Goal: Task Accomplishment & Management: Manage account settings

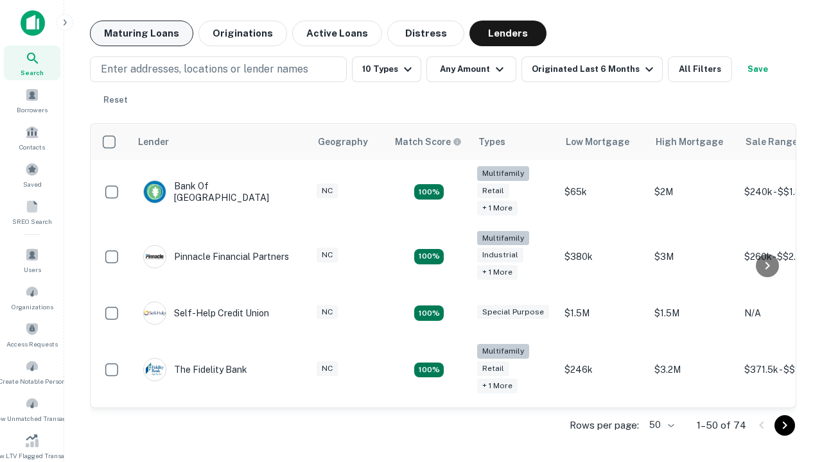
click at [141, 33] on button "Maturing Loans" at bounding box center [141, 34] width 103 height 26
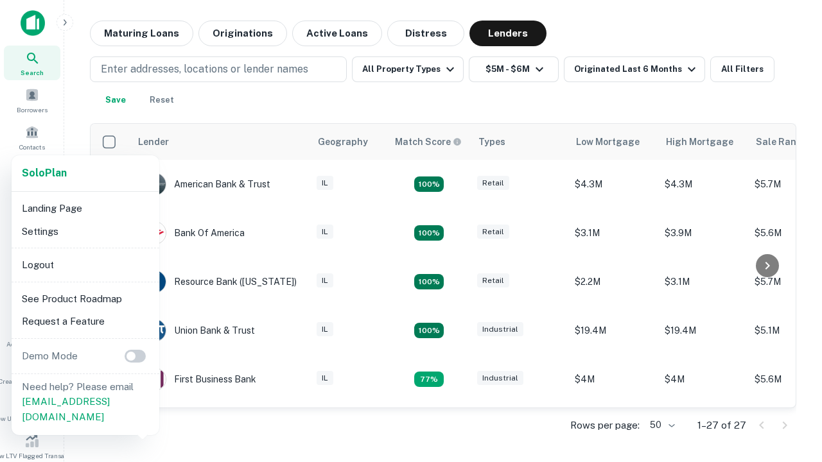
scroll to position [238, 0]
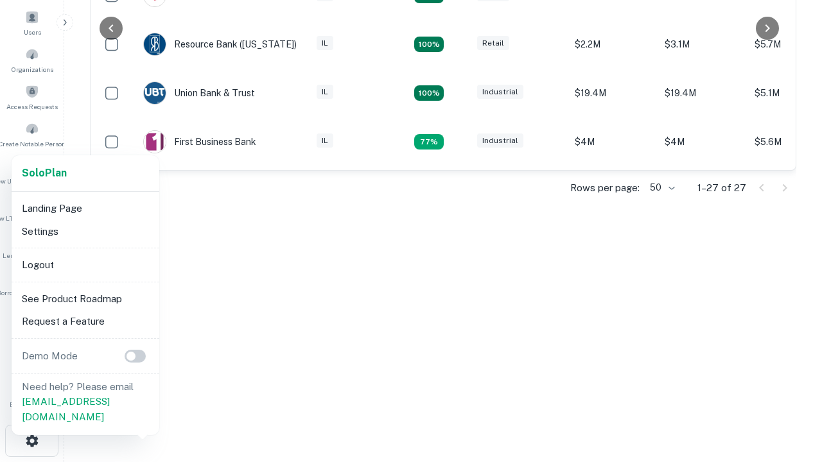
click at [85, 265] on li "Logout" at bounding box center [85, 265] width 137 height 23
